Goal: Transaction & Acquisition: Download file/media

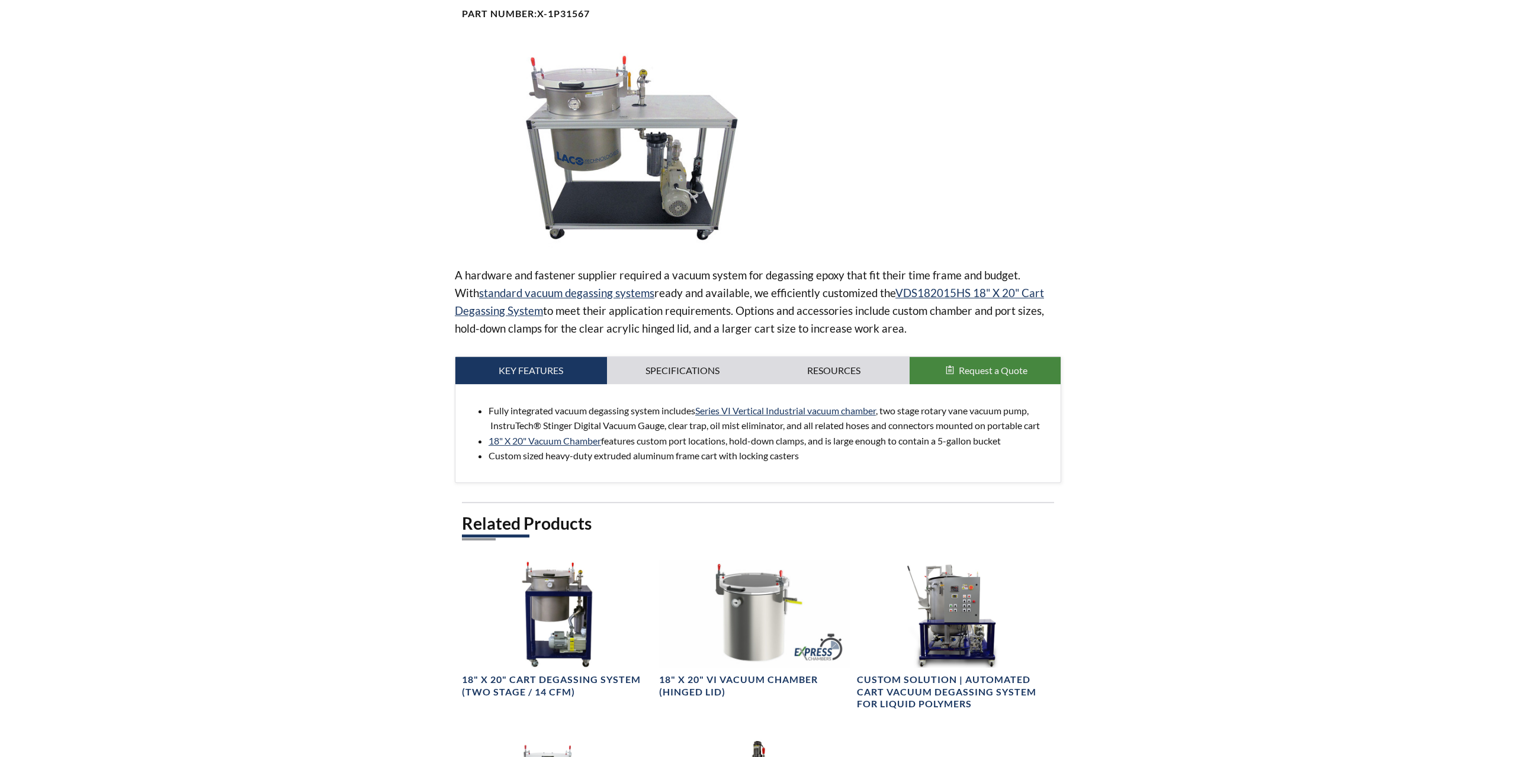
scroll to position [181, 0]
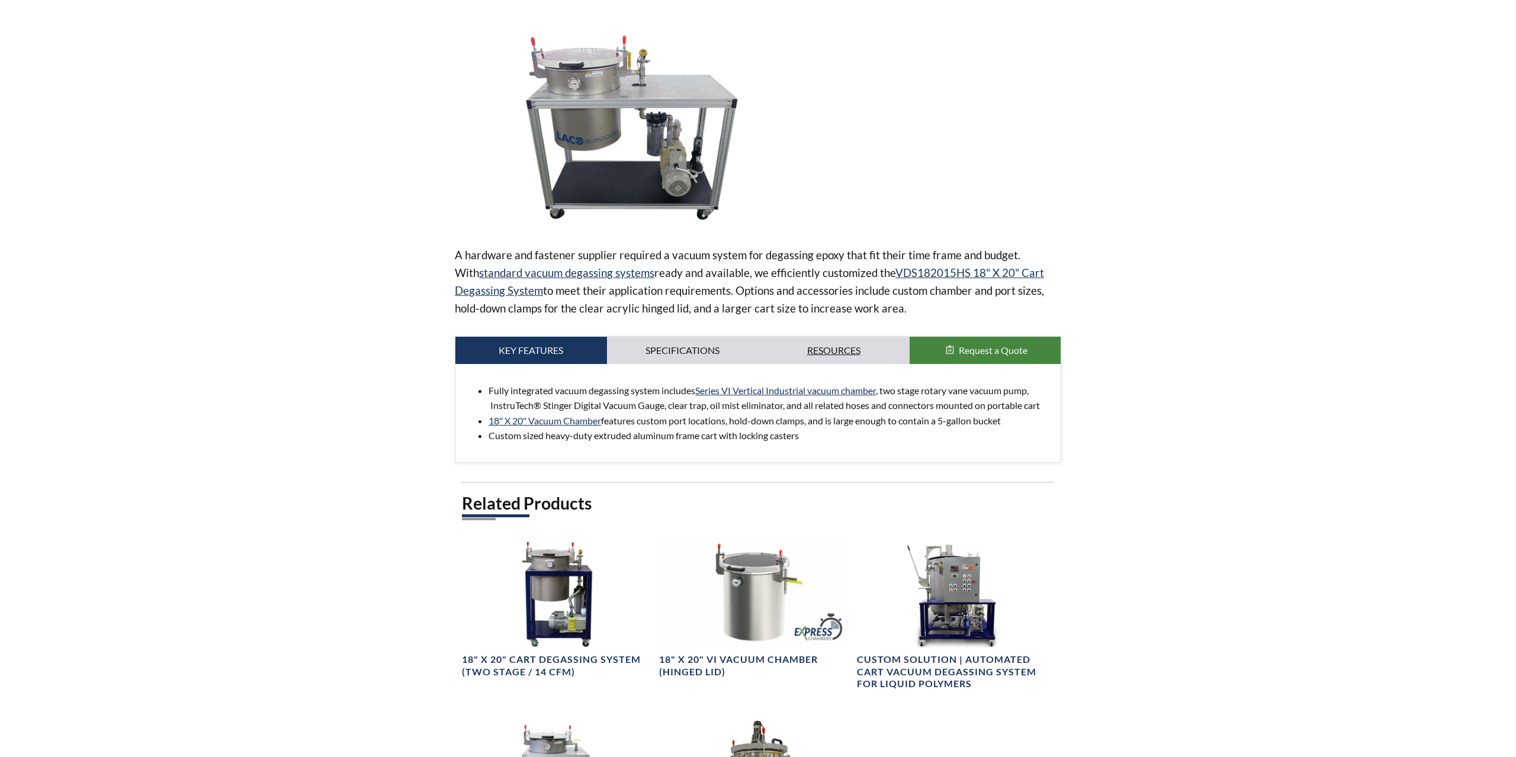
click at [784, 350] on link "Resources" at bounding box center [834, 350] width 152 height 27
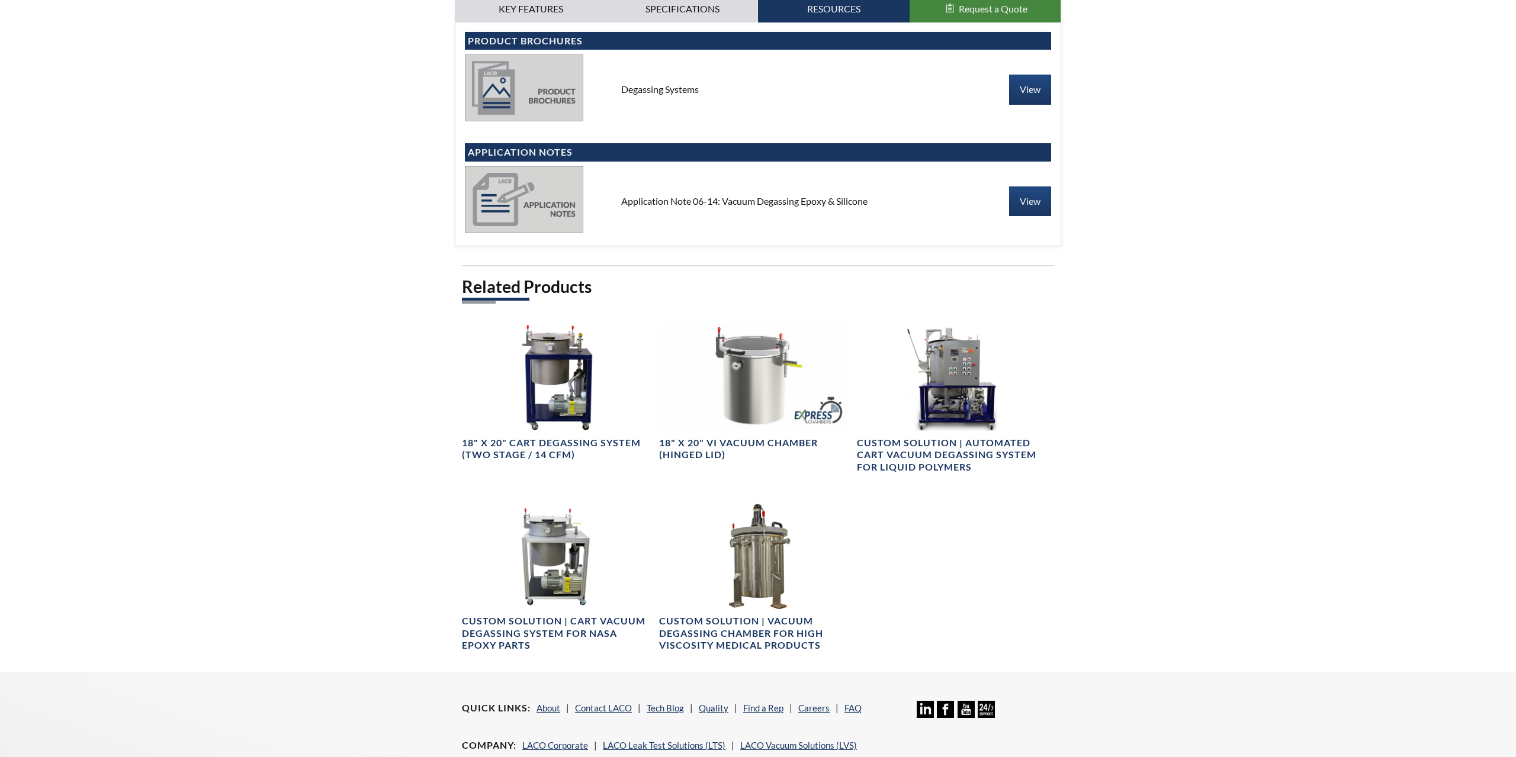
scroll to position [604, 0]
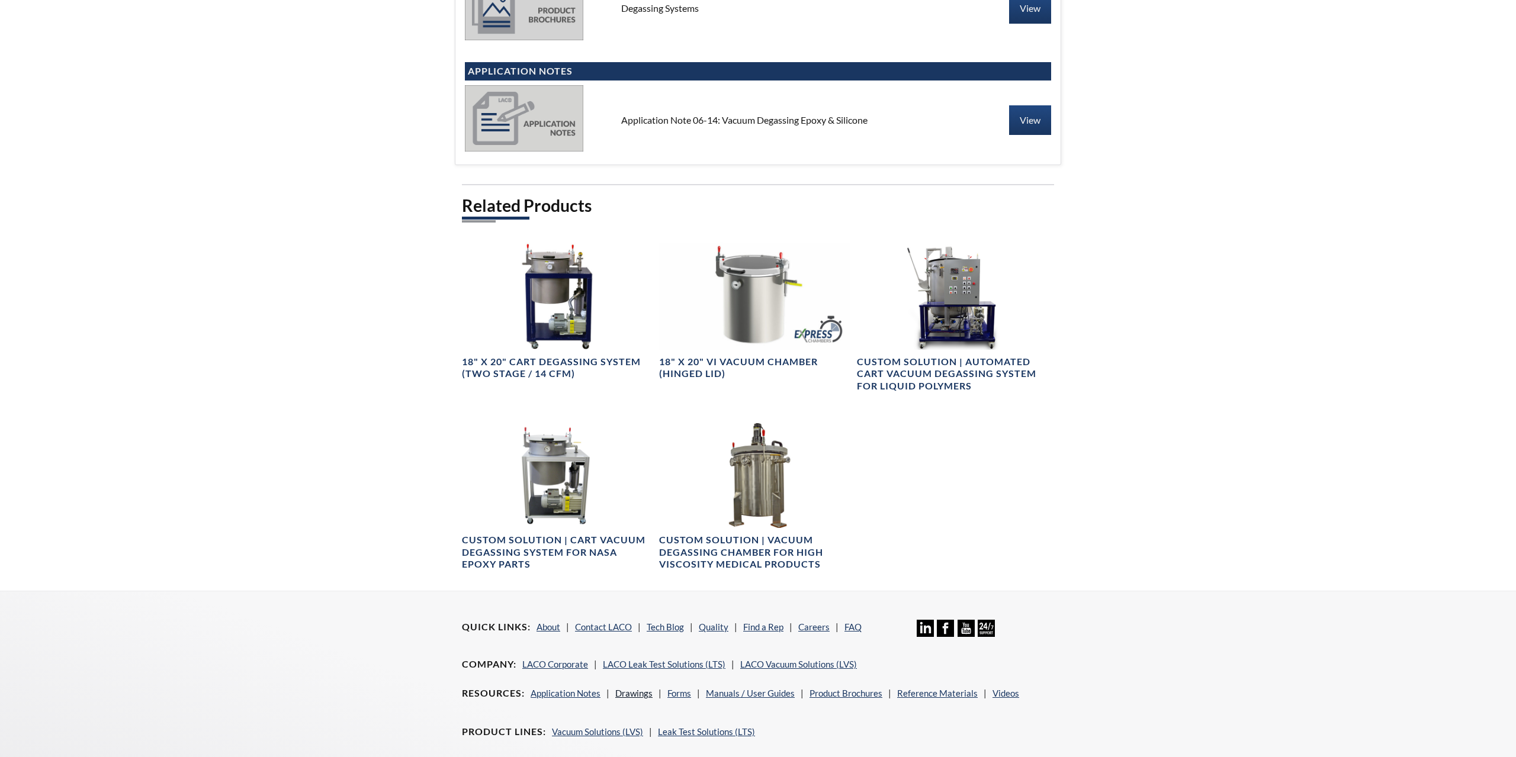
click at [634, 692] on link "Drawings" at bounding box center [633, 693] width 37 height 11
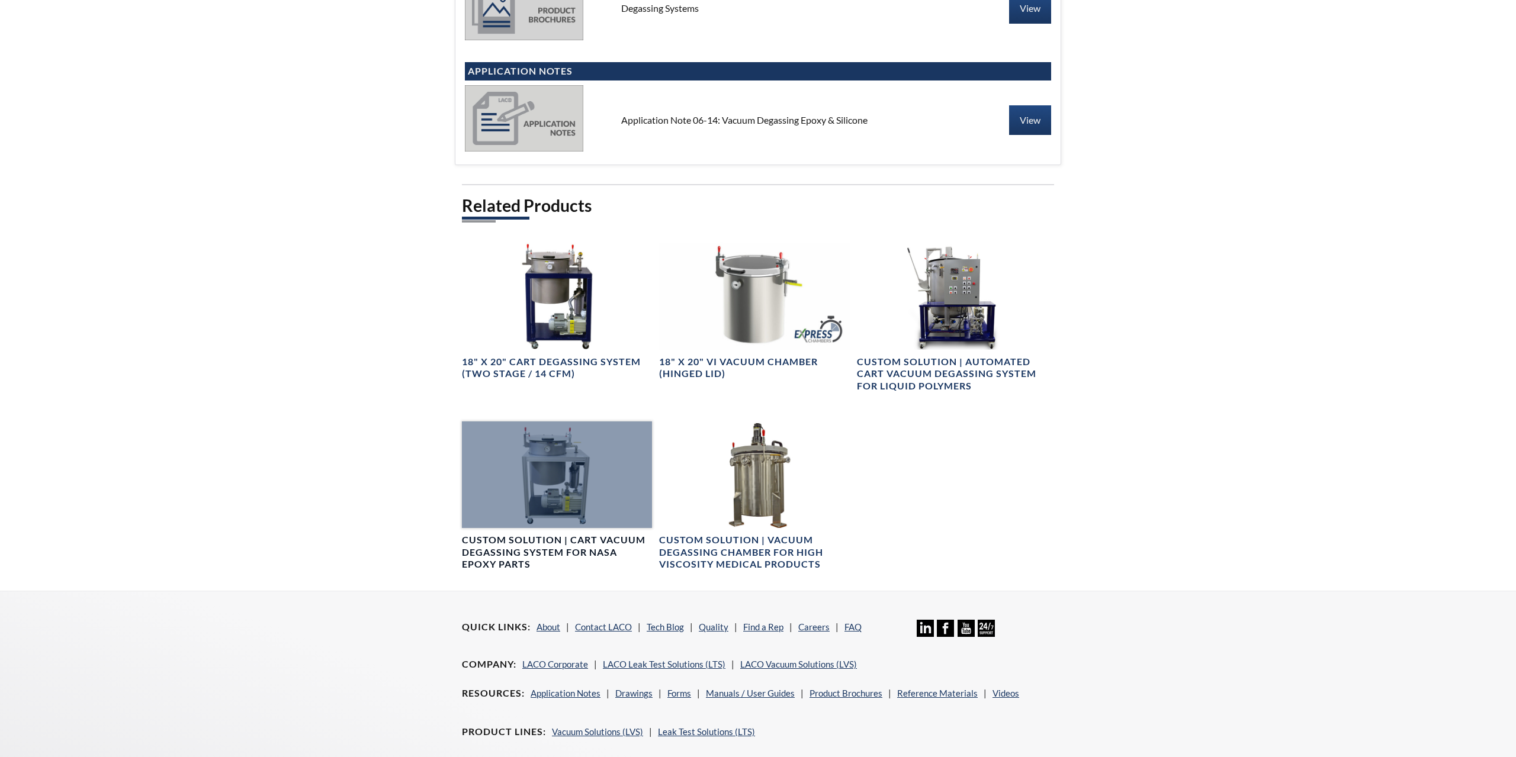
click at [577, 461] on div at bounding box center [557, 475] width 190 height 107
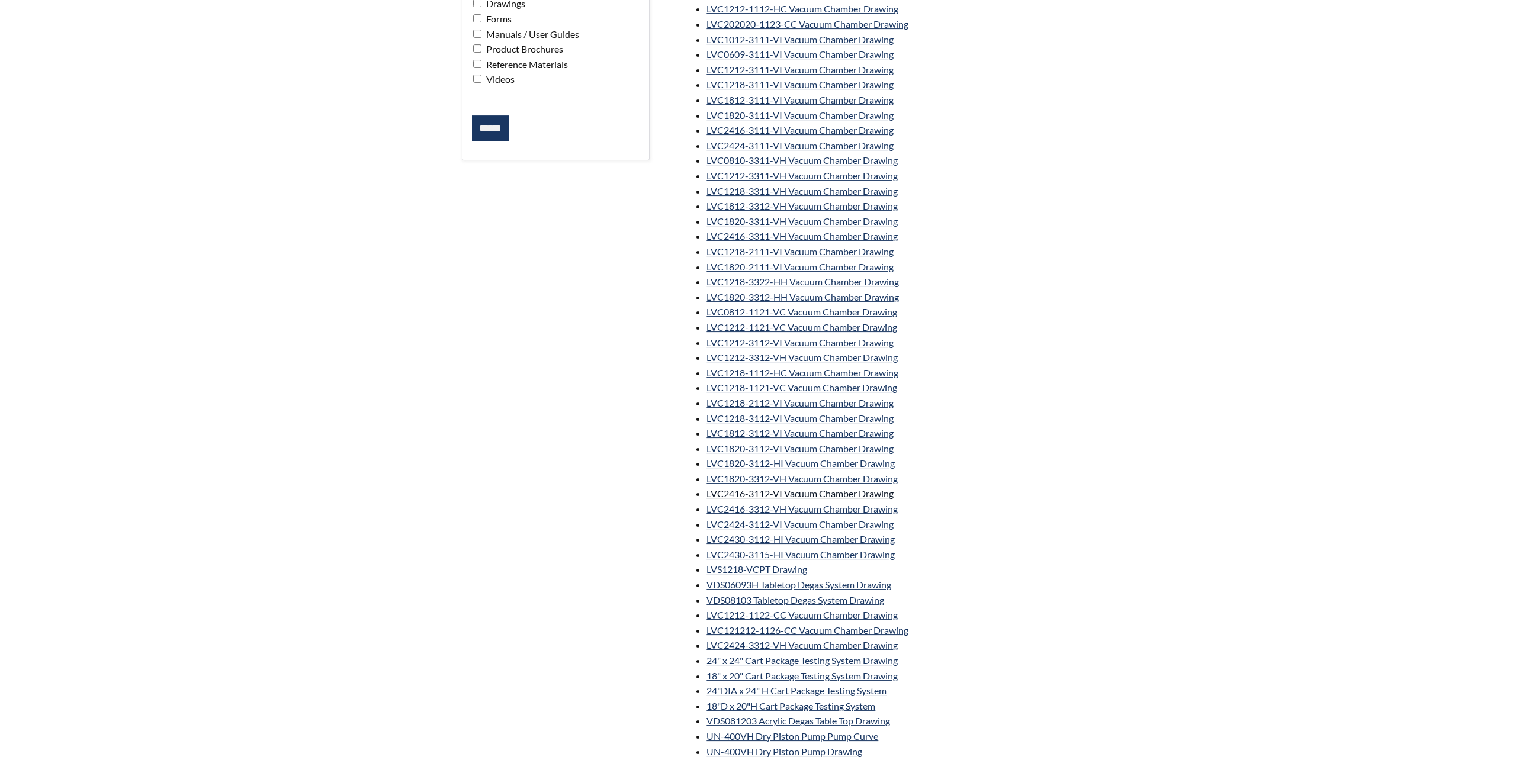
scroll to position [423, 0]
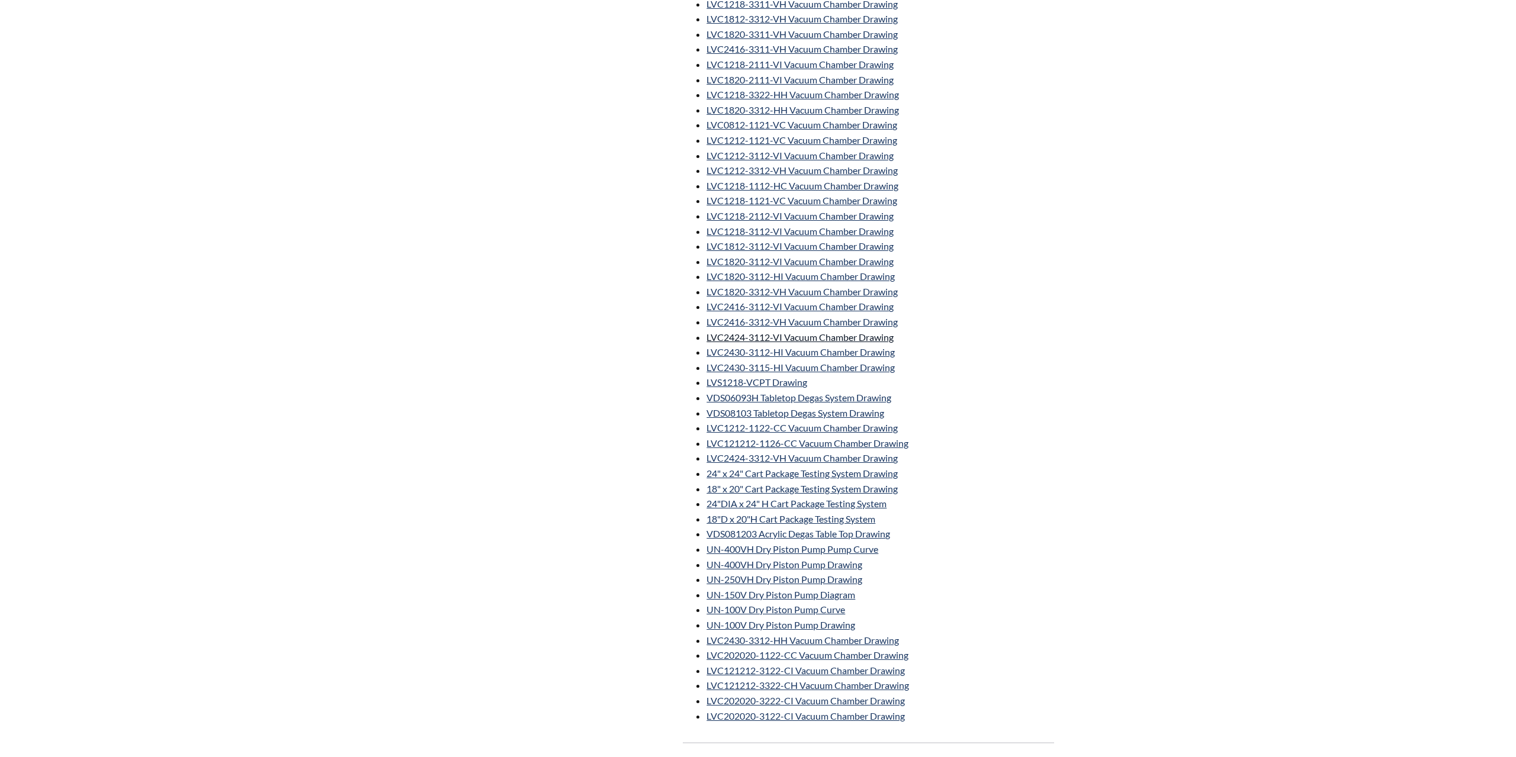
click at [829, 343] on link "LVC2424-3112-VI Vacuum Chamber Drawing" at bounding box center [799, 337] width 187 height 11
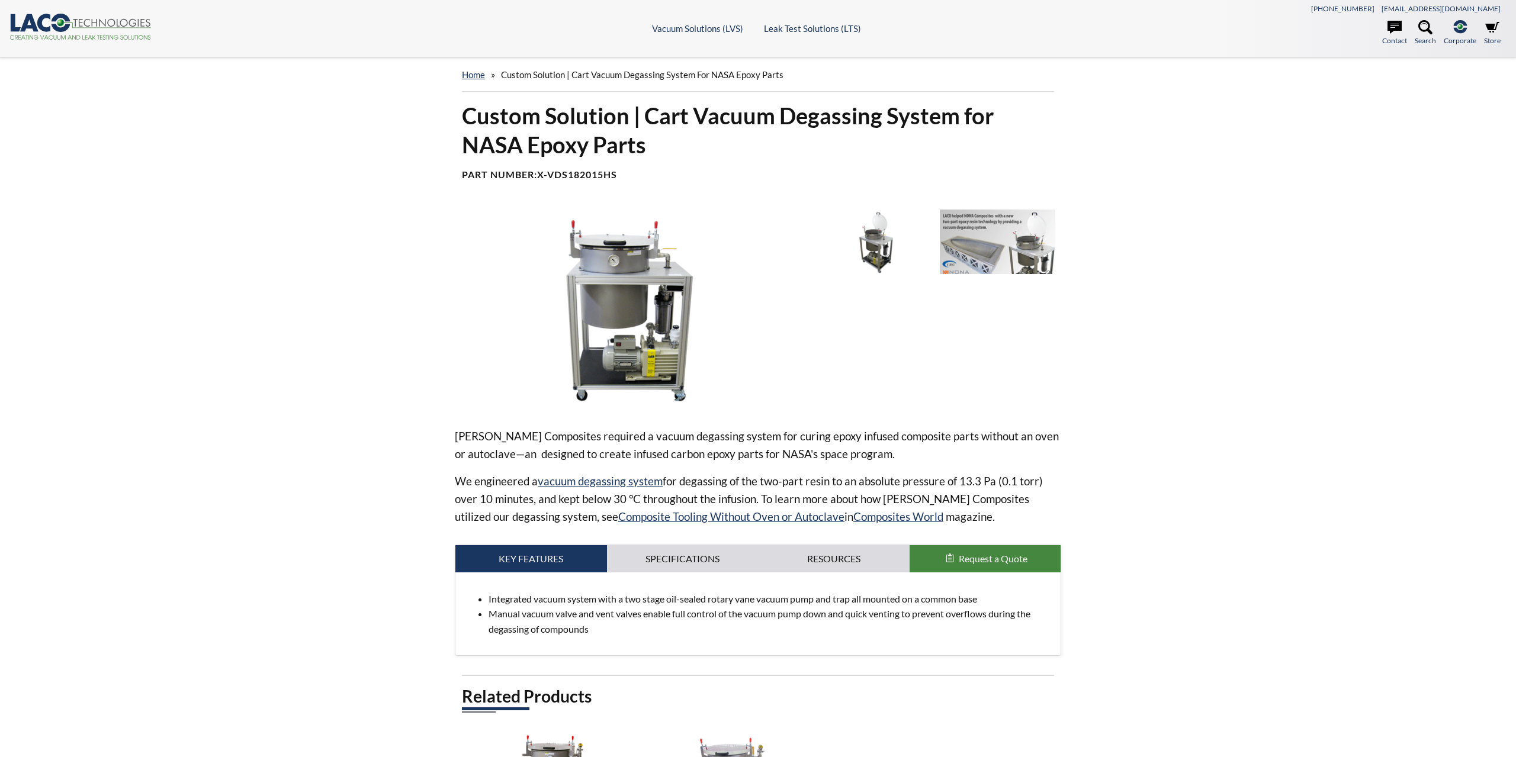
click at [616, 255] on img at bounding box center [632, 309] width 354 height 199
